Goal: Information Seeking & Learning: Find specific fact

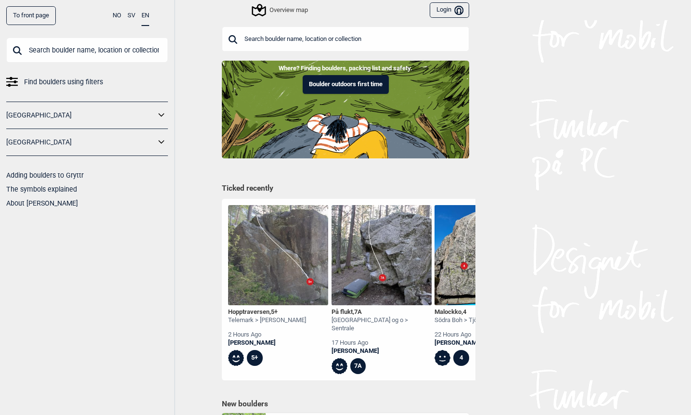
click at [268, 34] on input "text" at bounding box center [345, 38] width 247 height 25
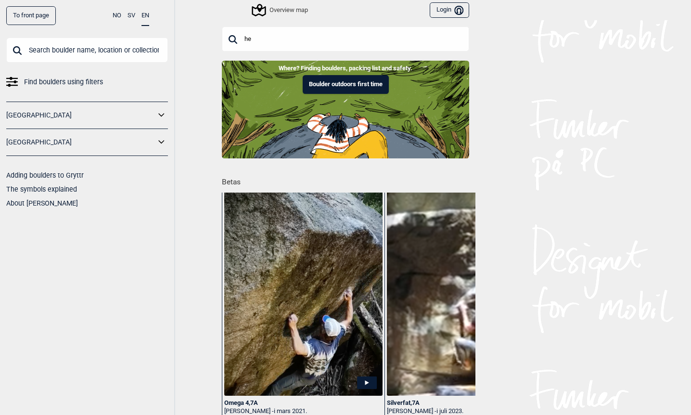
click at [268, 34] on input "he" at bounding box center [345, 38] width 247 height 25
type input "he"
click at [228, 35] on input "he" at bounding box center [345, 38] width 247 height 25
drag, startPoint x: 258, startPoint y: 38, endPoint x: 237, endPoint y: 35, distance: 21.8
click at [237, 36] on input "he" at bounding box center [345, 38] width 247 height 25
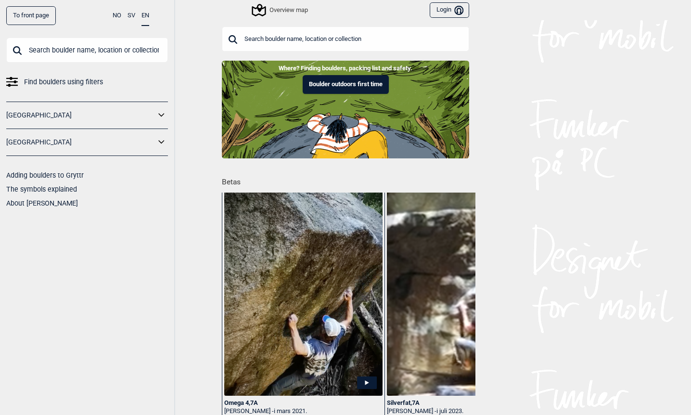
click at [82, 56] on input "text" at bounding box center [87, 50] width 162 height 25
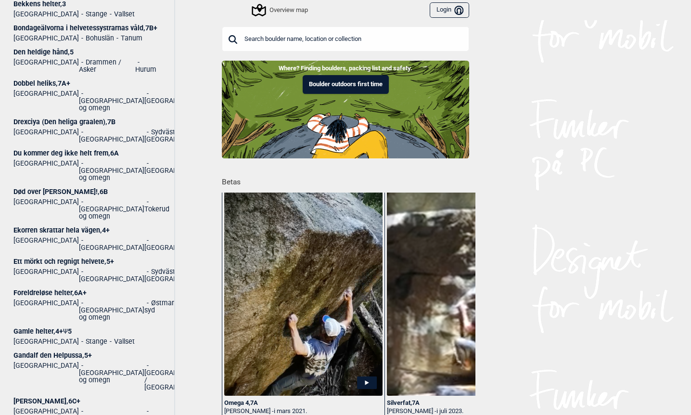
scroll to position [337, 0]
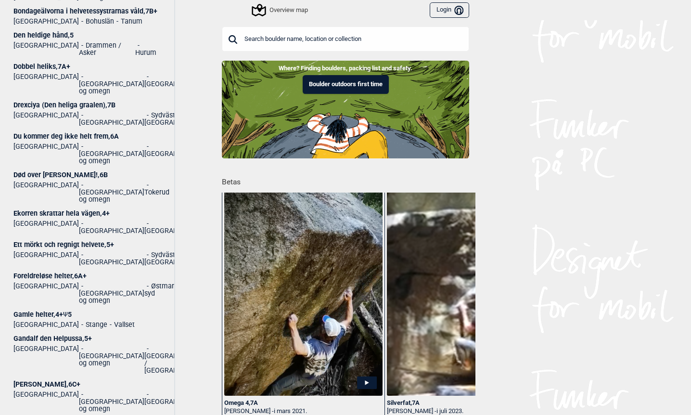
drag, startPoint x: 81, startPoint y: 268, endPoint x: 3, endPoint y: 191, distance: 109.2
click at [3, 191] on div "To front page NO SV EN hel Lukk Collections [GEOGRAPHIC_DATA] [GEOGRAPHIC_DATA]…" at bounding box center [87, 207] width 175 height 415
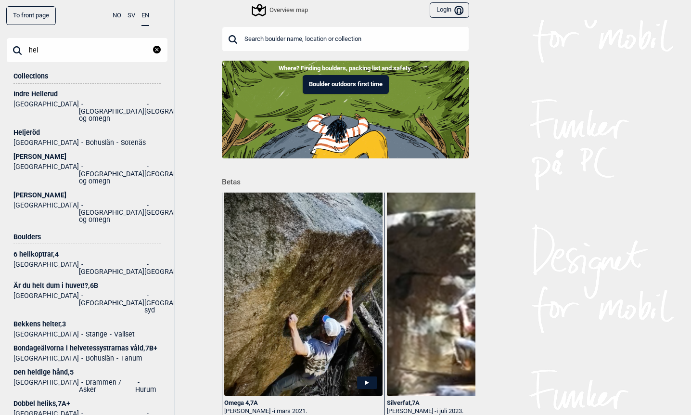
click at [51, 51] on input "hel" at bounding box center [87, 50] width 162 height 25
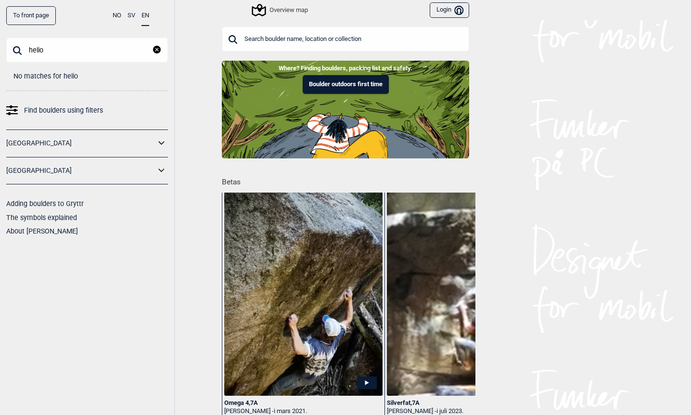
click at [62, 46] on input "helio" at bounding box center [87, 50] width 162 height 25
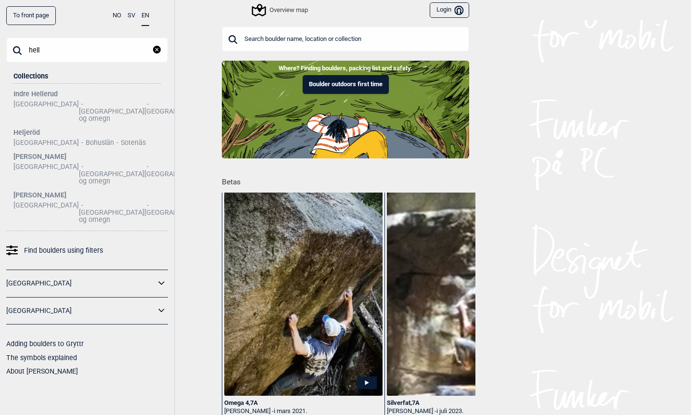
type input "hell"
